Goal: Go to known website: Access a specific website the user already knows

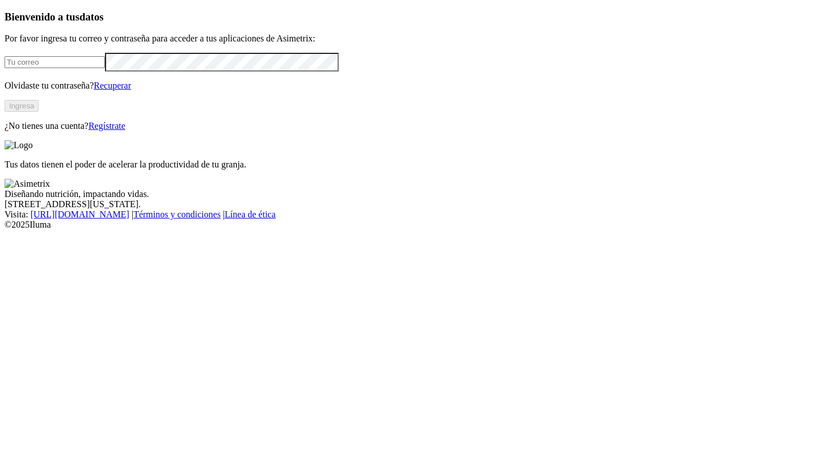
type input "[PERSON_NAME][EMAIL_ADDRESS][PERSON_NAME][DOMAIN_NAME]"
click at [39, 112] on button "Ingresa" at bounding box center [22, 106] width 34 height 12
